Goal: Task Accomplishment & Management: Complete application form

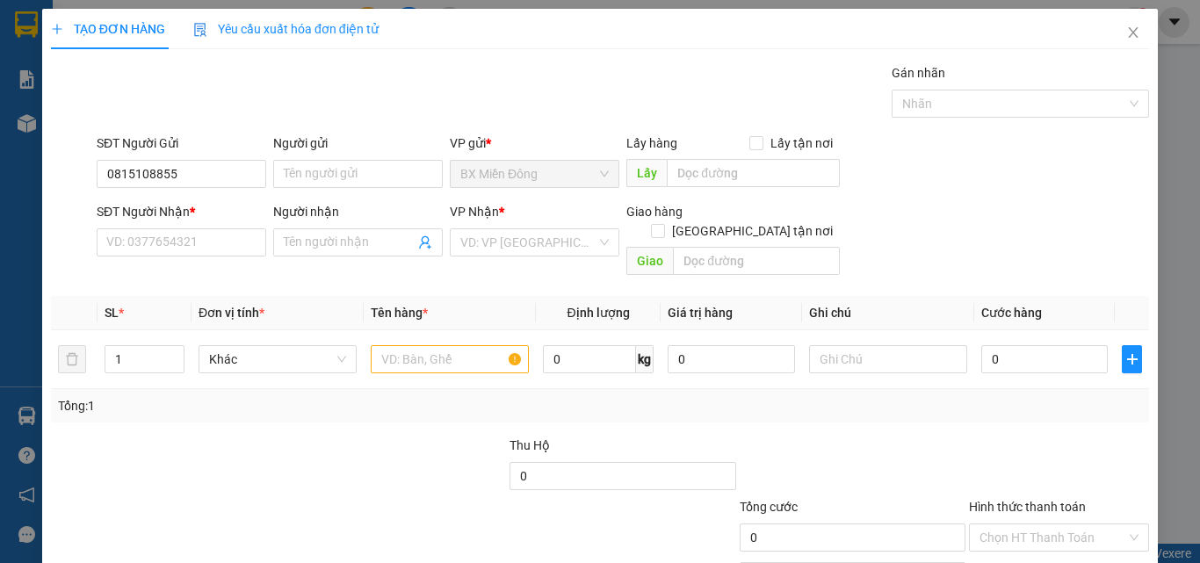
type input "0815108855"
drag, startPoint x: 327, startPoint y: 159, endPoint x: 322, endPoint y: 176, distance: 17.5
click at [327, 163] on div "Người gửi Tên người gửi" at bounding box center [358, 165] width 170 height 62
click at [322, 176] on input "Người gửi" at bounding box center [358, 174] width 170 height 28
type input "TRANG"
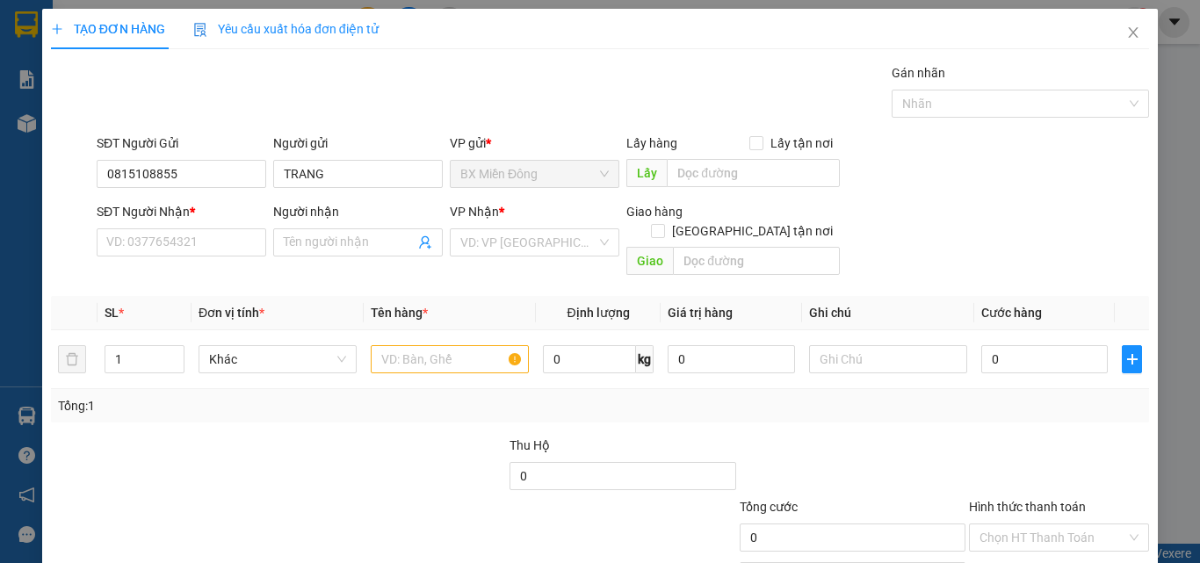
click at [172, 223] on div "SĐT Người Nhận *" at bounding box center [182, 215] width 170 height 26
click at [170, 240] on input "SĐT Người Nhận *" at bounding box center [182, 242] width 170 height 28
type input "0348525489"
click at [407, 254] on span at bounding box center [358, 242] width 170 height 28
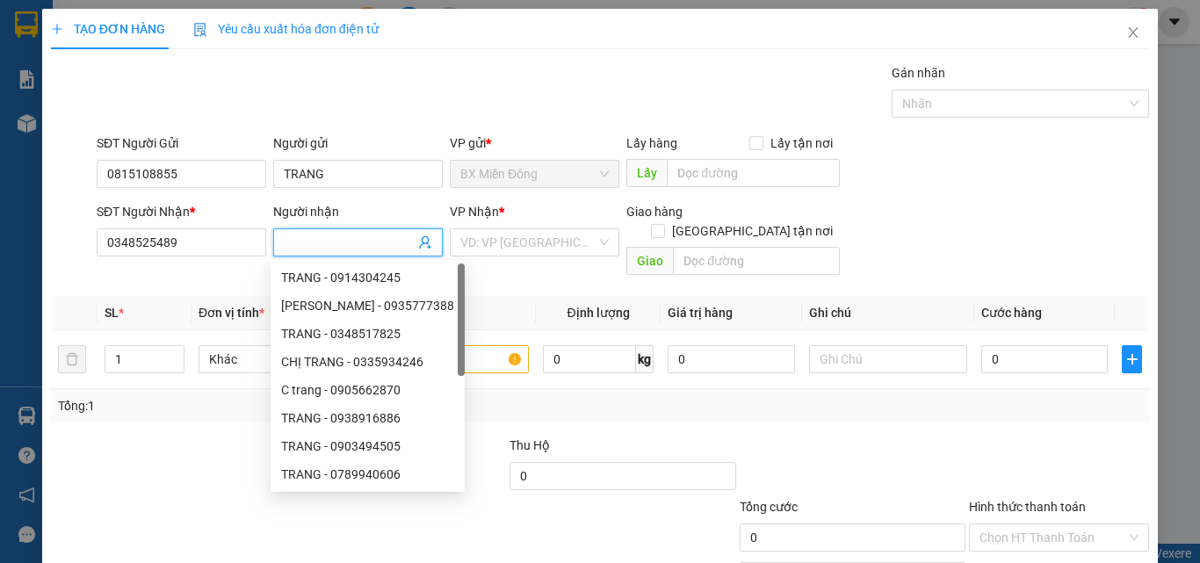
click at [316, 237] on input "Người nhận" at bounding box center [349, 242] width 131 height 19
type input "B"
type input "BÌNH"
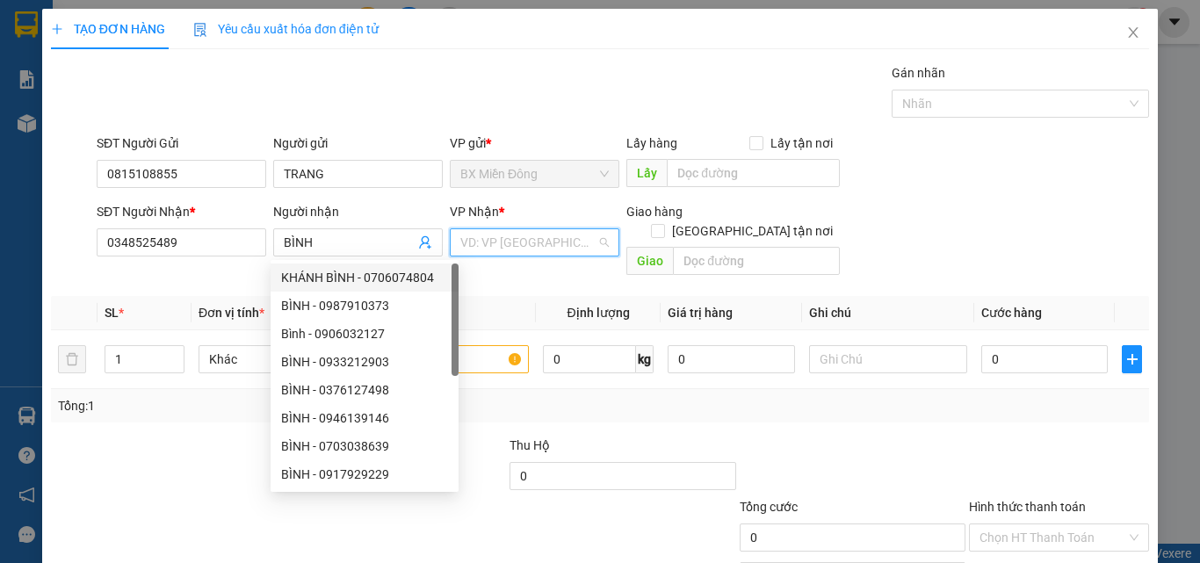
click at [540, 248] on input "search" at bounding box center [528, 242] width 136 height 26
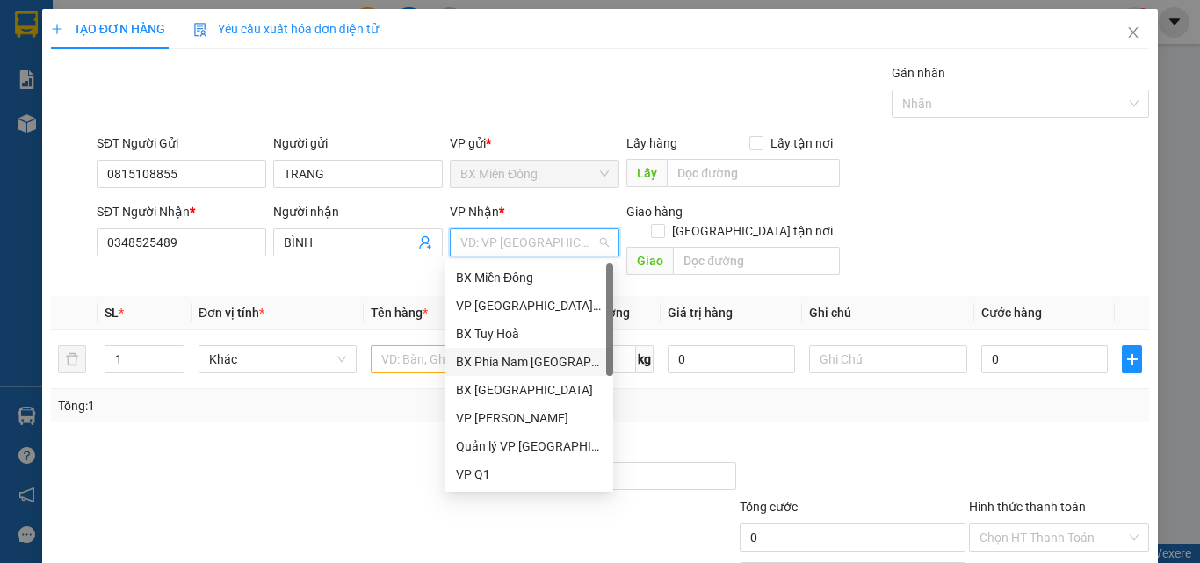
click at [515, 359] on div "BX Phía Nam [GEOGRAPHIC_DATA]" at bounding box center [529, 361] width 147 height 19
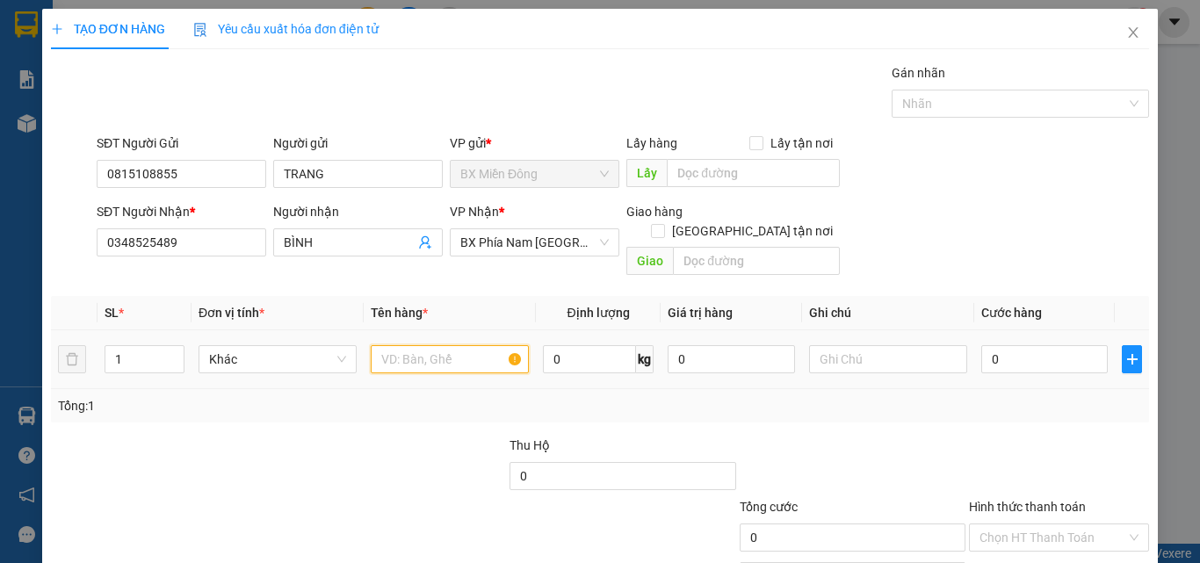
click at [425, 351] on input "text" at bounding box center [450, 359] width 158 height 28
type input "THÙNG NIÊM PHONG"
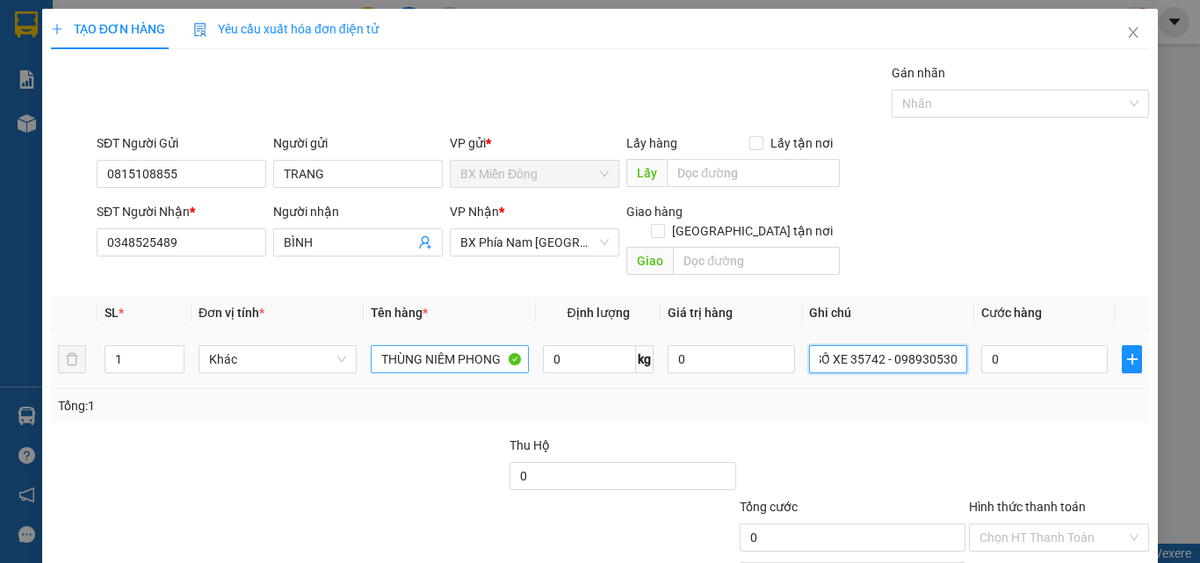
scroll to position [0, 11]
type input "SỐ XE 35742 - 0989305305"
type input "5"
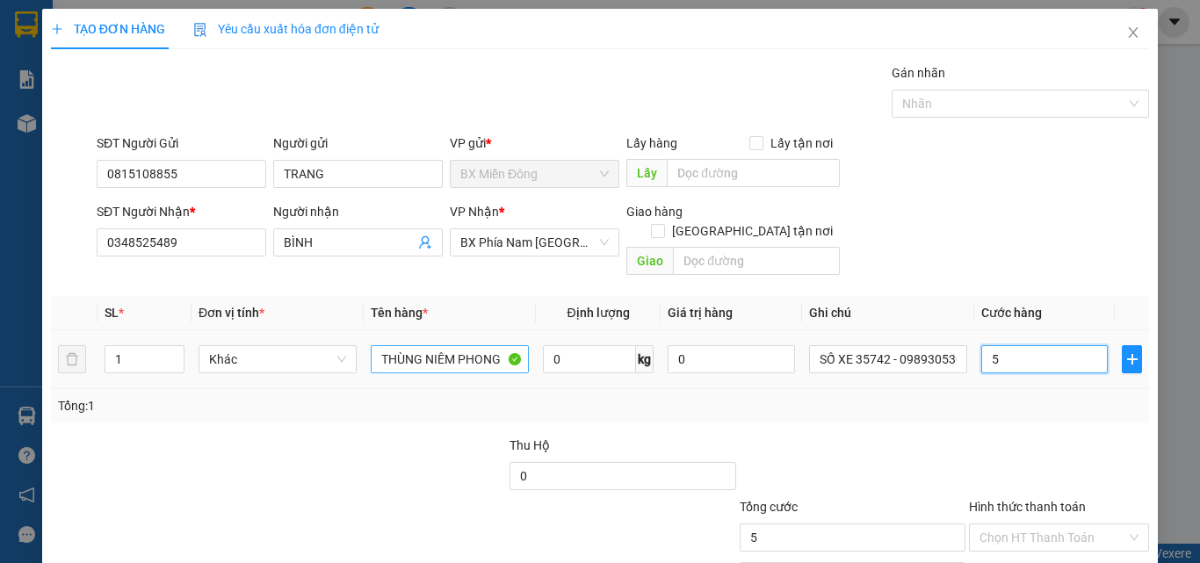
type input "5"
type input "50"
type input "50.000"
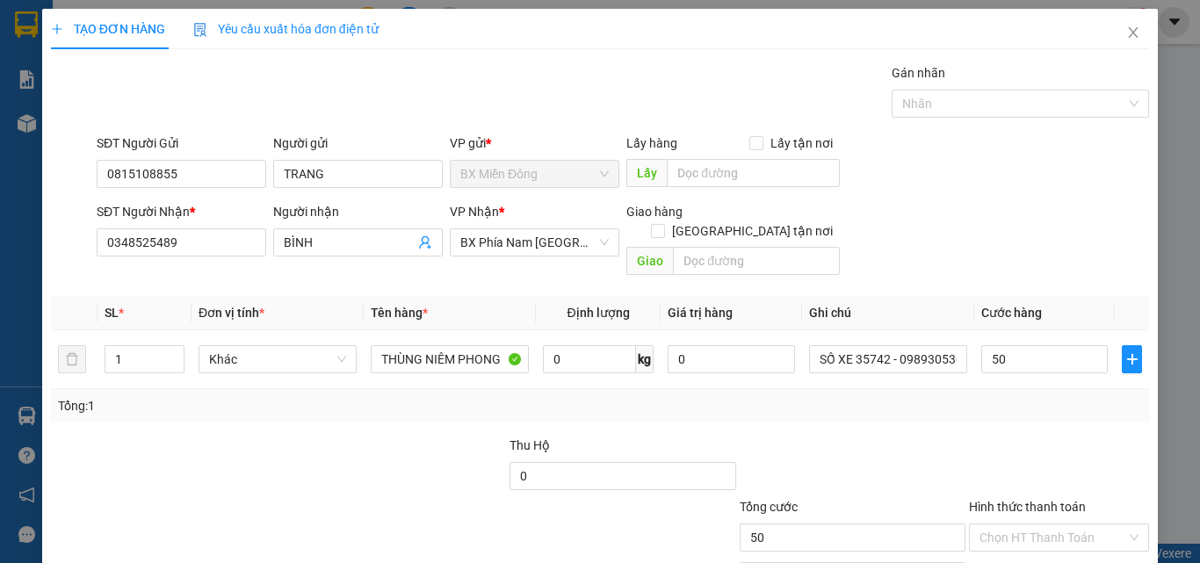
type input "50.000"
click at [861, 436] on div at bounding box center [852, 467] width 229 height 62
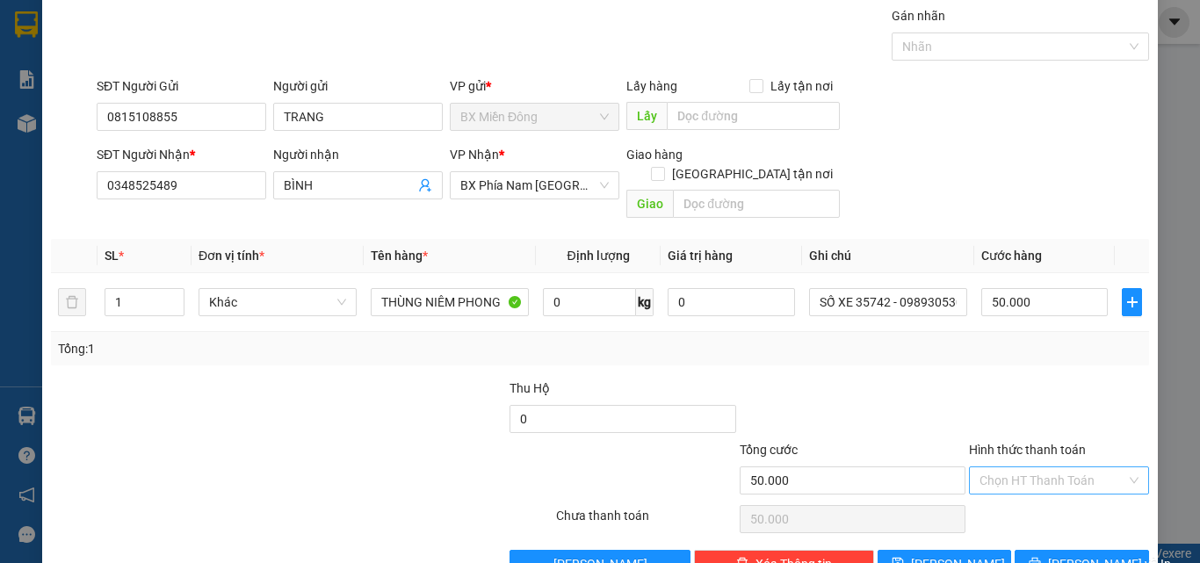
scroll to position [87, 0]
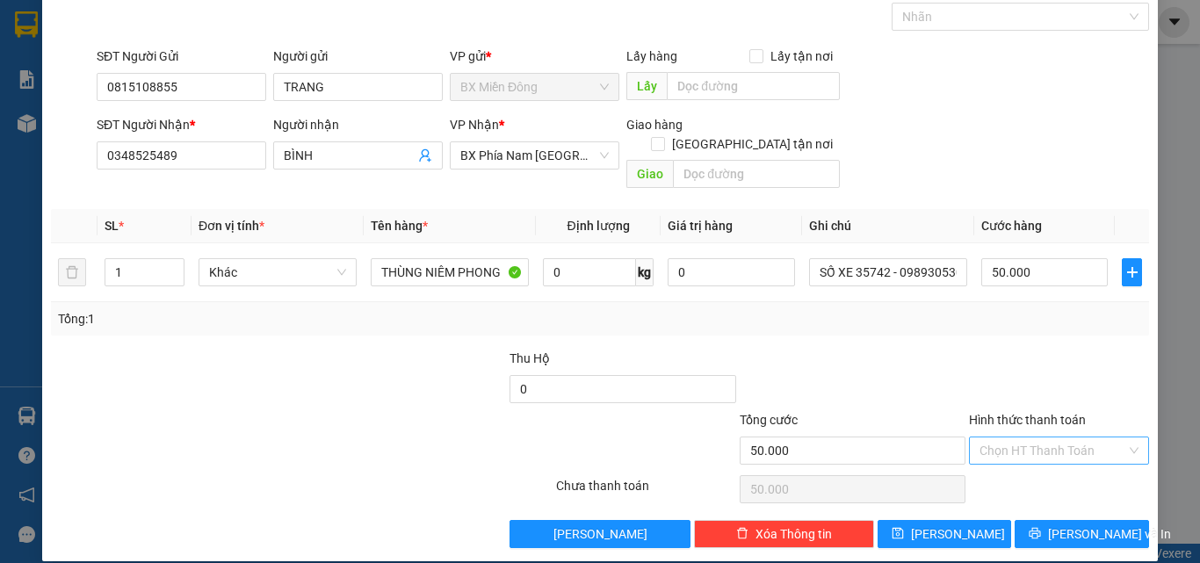
click at [999, 438] on input "Hình thức thanh toán" at bounding box center [1053, 451] width 147 height 26
click at [986, 465] on div "Tại văn phòng" at bounding box center [1048, 466] width 157 height 19
type input "0"
click at [1026, 520] on button "[PERSON_NAME] và In" at bounding box center [1082, 534] width 134 height 28
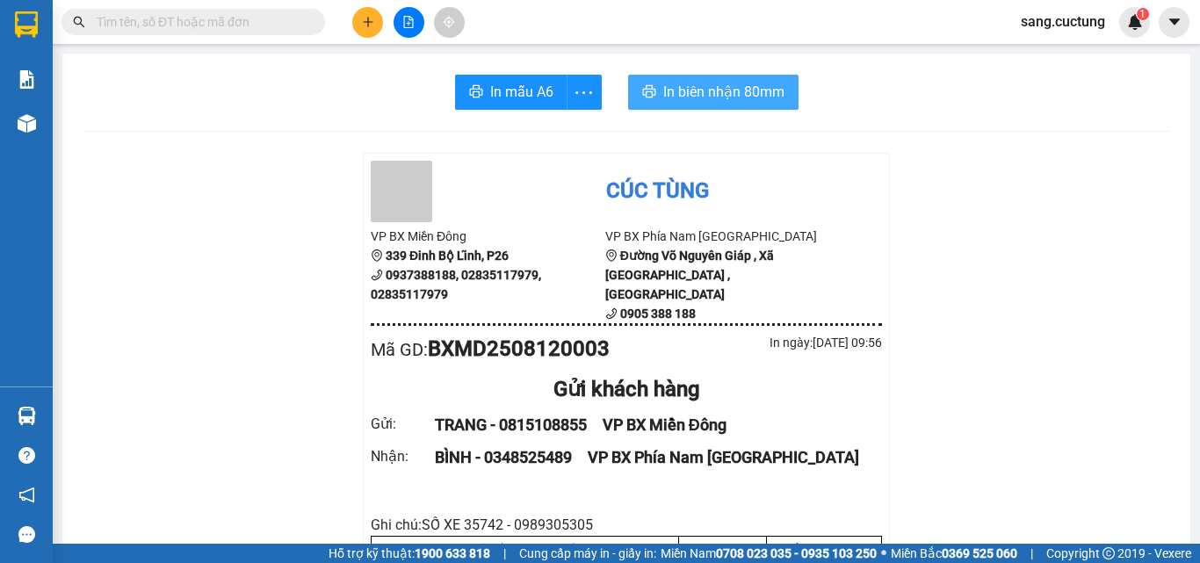
click at [707, 76] on button "In biên nhận 80mm" at bounding box center [713, 92] width 170 height 35
